Goal: Task Accomplishment & Management: Manage account settings

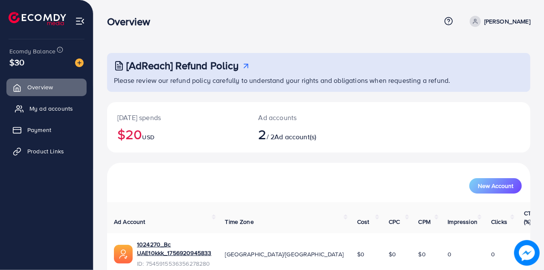
click at [55, 106] on span "My ad accounts" at bounding box center [51, 108] width 44 height 9
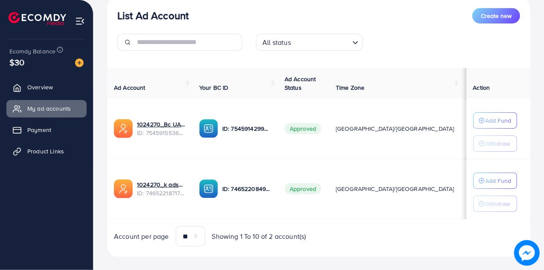
scroll to position [114, 0]
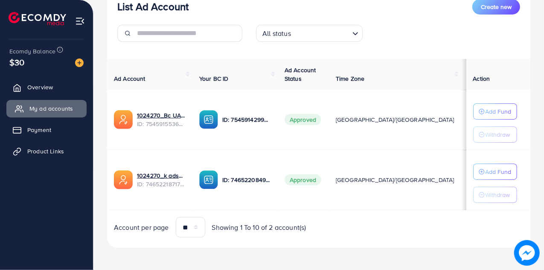
click at [39, 105] on span "My ad accounts" at bounding box center [51, 108] width 44 height 9
click at [48, 157] on link "Product Links" at bounding box center [46, 151] width 80 height 17
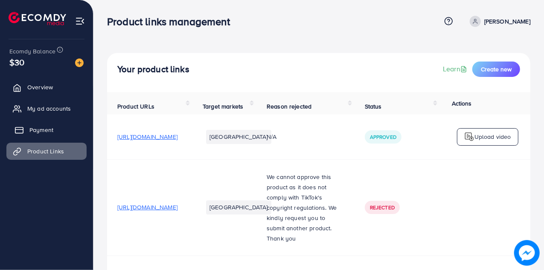
click at [47, 134] on span "Payment" at bounding box center [41, 129] width 24 height 9
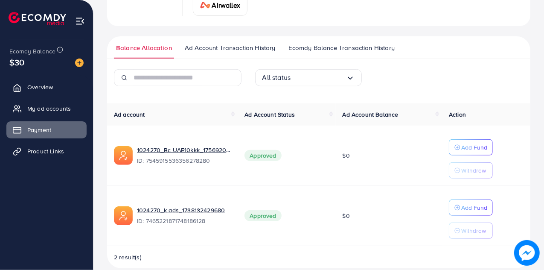
scroll to position [163, 0]
click at [256, 43] on span "Ad Account Transaction History" at bounding box center [230, 47] width 91 height 9
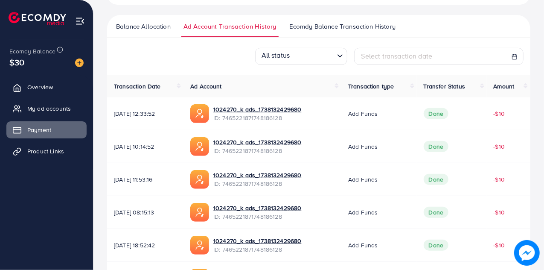
scroll to position [185, 0]
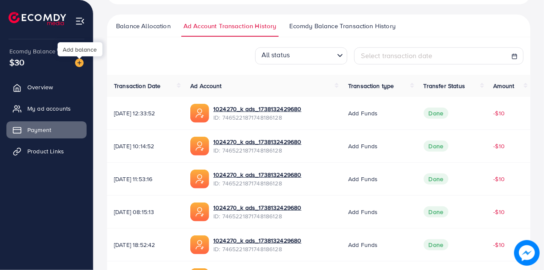
click at [80, 66] on img at bounding box center [79, 62] width 9 height 9
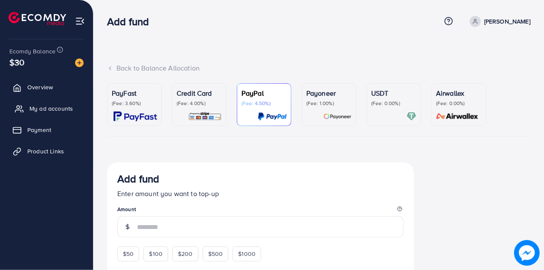
click at [55, 113] on link "My ad accounts" at bounding box center [46, 108] width 80 height 17
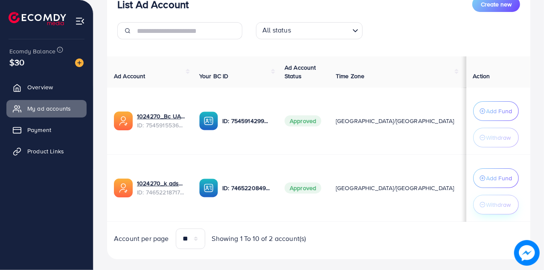
scroll to position [128, 0]
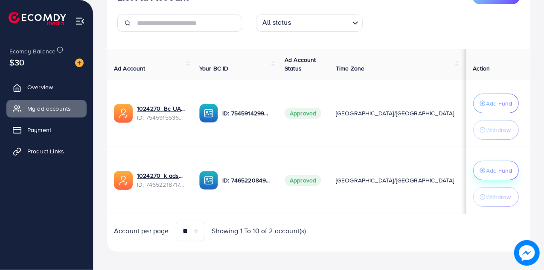
click at [495, 171] on p "Add Fund" at bounding box center [500, 170] width 26 height 10
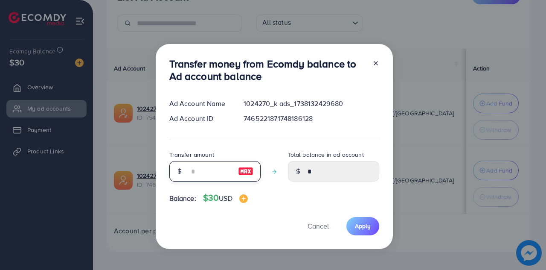
click at [204, 171] on input "number" at bounding box center [210, 171] width 43 height 20
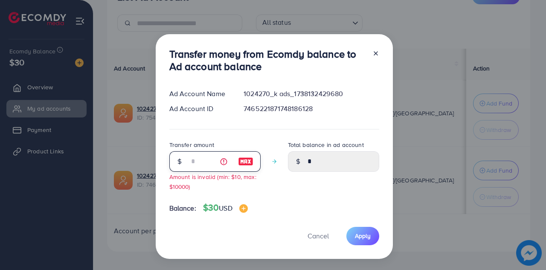
type input "**"
type input "*****"
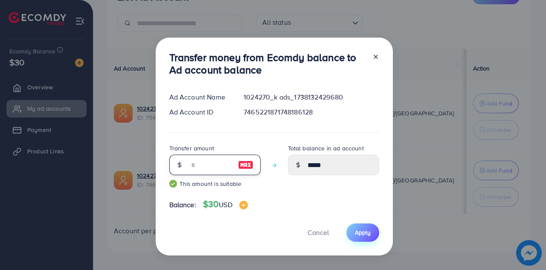
type input "**"
click at [364, 232] on span "Apply" at bounding box center [363, 232] width 16 height 9
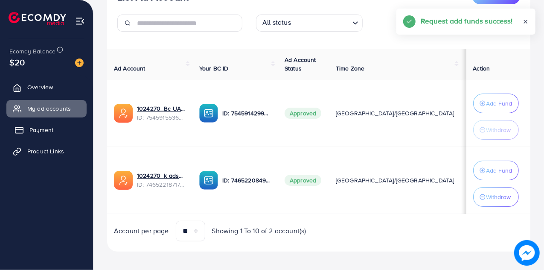
click at [50, 131] on span "Payment" at bounding box center [41, 129] width 24 height 9
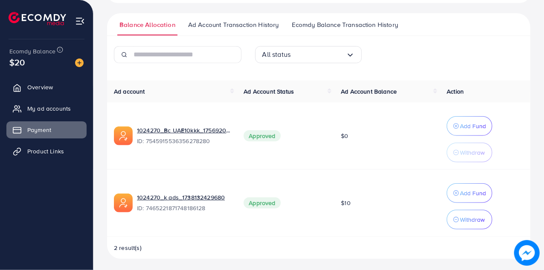
scroll to position [187, 0]
click at [248, 26] on span "Ad Account Transaction History" at bounding box center [233, 24] width 91 height 9
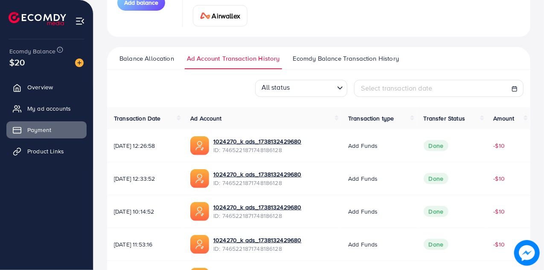
scroll to position [242, 0]
